Goal: Answer question/provide support

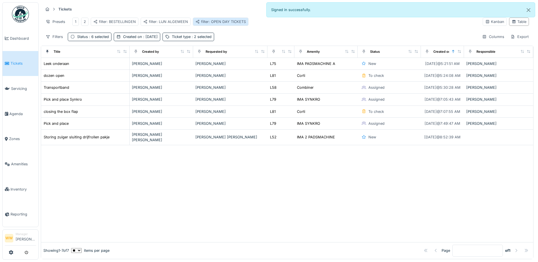
click at [233, 20] on div "filter: OPEN DAY TICKETS" at bounding box center [220, 21] width 50 height 5
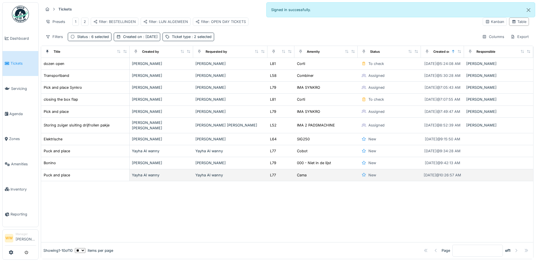
click at [238, 176] on div "Yayha Al wanny" at bounding box center [230, 174] width 70 height 5
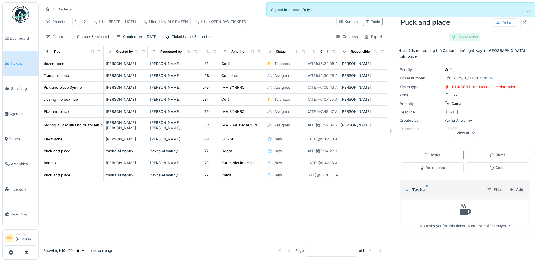
click at [466, 36] on div "Close ticket" at bounding box center [464, 37] width 31 height 8
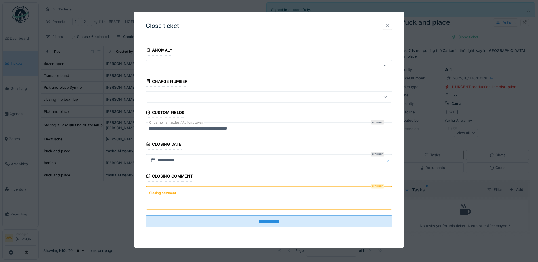
click at [170, 195] on label "Closing comment" at bounding box center [162, 192] width 29 height 7
click at [170, 195] on textarea "Closing comment" at bounding box center [269, 197] width 246 height 23
click at [322, 232] on div "**********" at bounding box center [268, 144] width 269 height 198
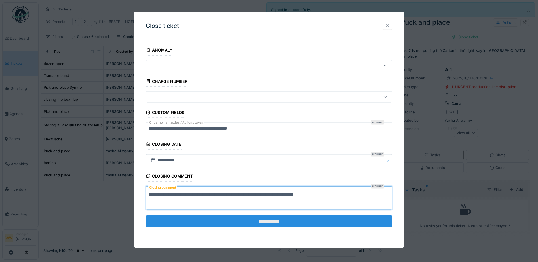
type textarea "**********"
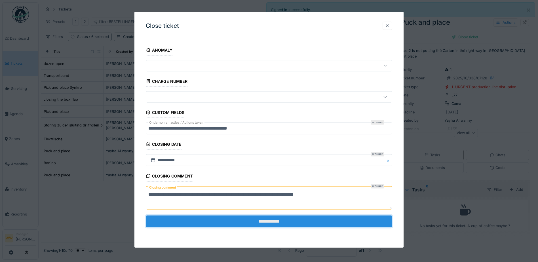
click at [282, 222] on input "**********" at bounding box center [269, 221] width 246 height 12
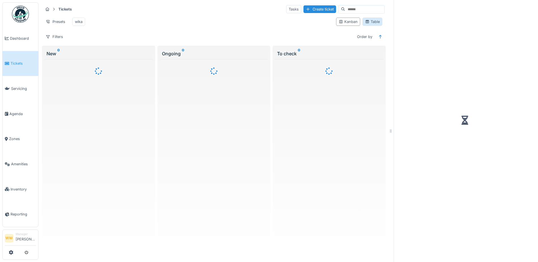
click at [370, 24] on div "Table" at bounding box center [372, 21] width 15 height 5
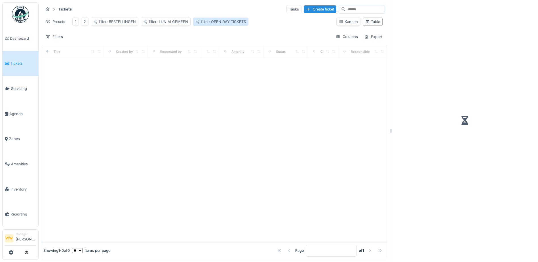
click at [231, 22] on div "filter: OPEN DAY TICKETS" at bounding box center [220, 21] width 50 height 5
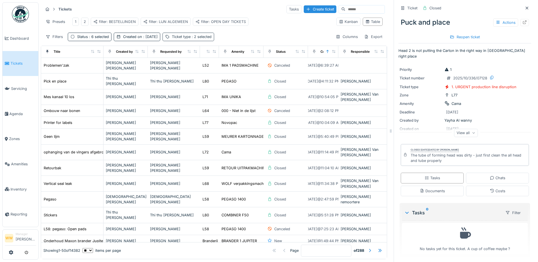
click at [193, 39] on span ": 2 selected" at bounding box center [201, 37] width 21 height 4
click at [223, 22] on div "filter: OPEN DAY TICKETS" at bounding box center [220, 21] width 50 height 5
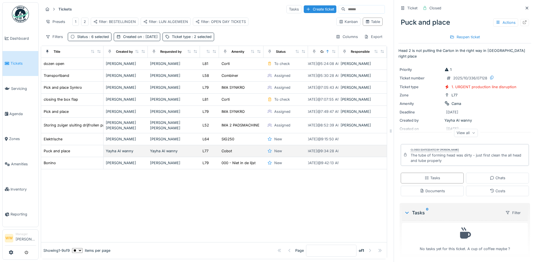
click at [181, 151] on div "Yayha Al wanny" at bounding box center [174, 150] width 48 height 5
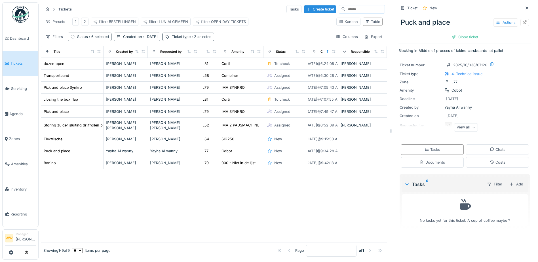
click at [472, 128] on icon at bounding box center [473, 127] width 3 height 3
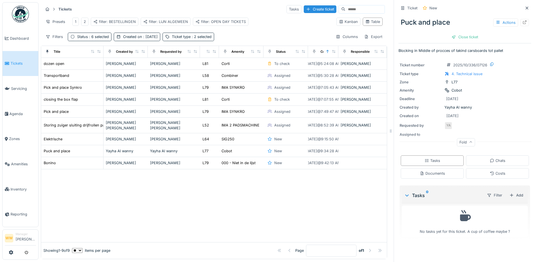
click at [458, 142] on div "Fold" at bounding box center [466, 142] width 18 height 8
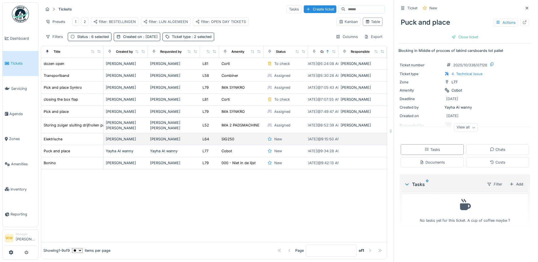
click at [166, 143] on td "[PERSON_NAME]" at bounding box center [174, 139] width 52 height 12
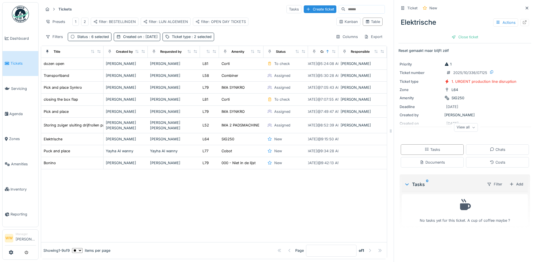
click at [271, 186] on div at bounding box center [214, 205] width 346 height 73
click at [242, 183] on div at bounding box center [214, 205] width 346 height 73
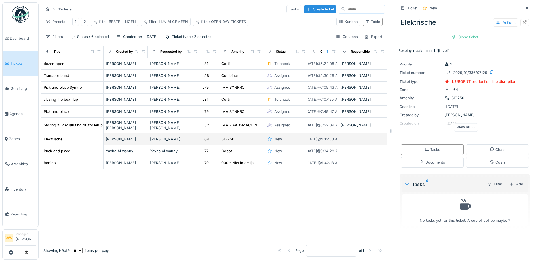
click at [246, 141] on div "SIG250" at bounding box center [241, 139] width 40 height 6
click at [241, 140] on div "SIG250" at bounding box center [241, 139] width 40 height 6
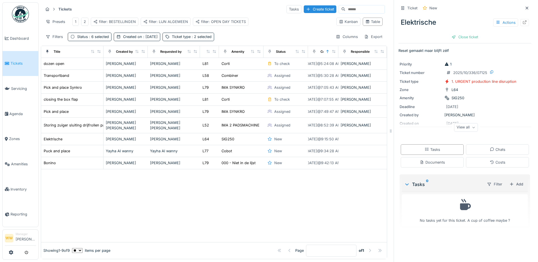
drag, startPoint x: 283, startPoint y: 204, endPoint x: 296, endPoint y: 193, distance: 16.7
click at [283, 202] on div at bounding box center [214, 205] width 346 height 73
drag, startPoint x: 517, startPoint y: 7, endPoint x: 511, endPoint y: 5, distance: 5.8
click at [525, 6] on icon at bounding box center [527, 8] width 5 height 4
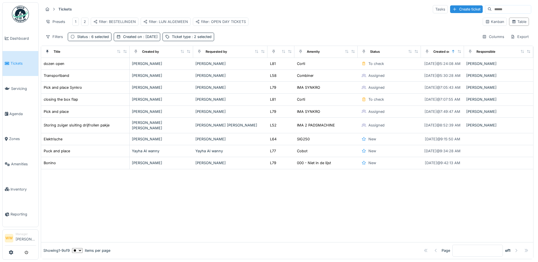
click at [296, 184] on div at bounding box center [287, 205] width 492 height 73
click at [186, 207] on div at bounding box center [287, 205] width 492 height 73
click at [237, 21] on div "filter: OPEN DAY TICKETS" at bounding box center [220, 21] width 50 height 5
click at [240, 210] on div at bounding box center [287, 205] width 492 height 73
click at [233, 22] on div "filter: OPEN DAY TICKETS" at bounding box center [220, 21] width 50 height 5
